Goal: Browse casually: Explore the website without a specific task or goal

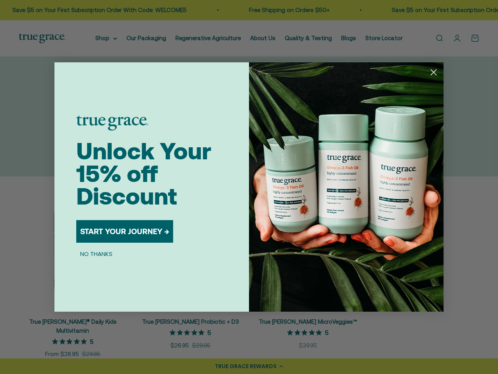
click at [249, 187] on img "POPUP Form" at bounding box center [346, 186] width 195 height 249
click at [434, 72] on icon "Close dialog" at bounding box center [433, 72] width 5 height 5
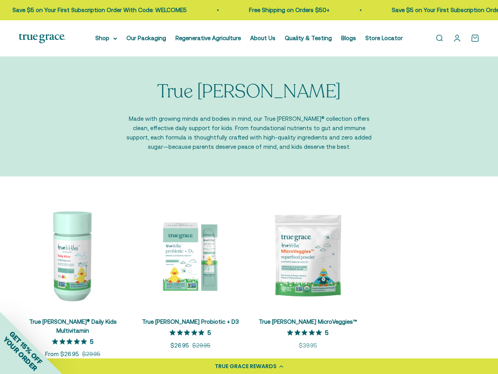
click at [125, 245] on button "START YOUR JOURNEY →" at bounding box center [124, 256] width 97 height 23
click at [96, 253] on div "CONTINUE →" at bounding box center [102, 241] width 53 height 32
